Goal: Communication & Community: Participate in discussion

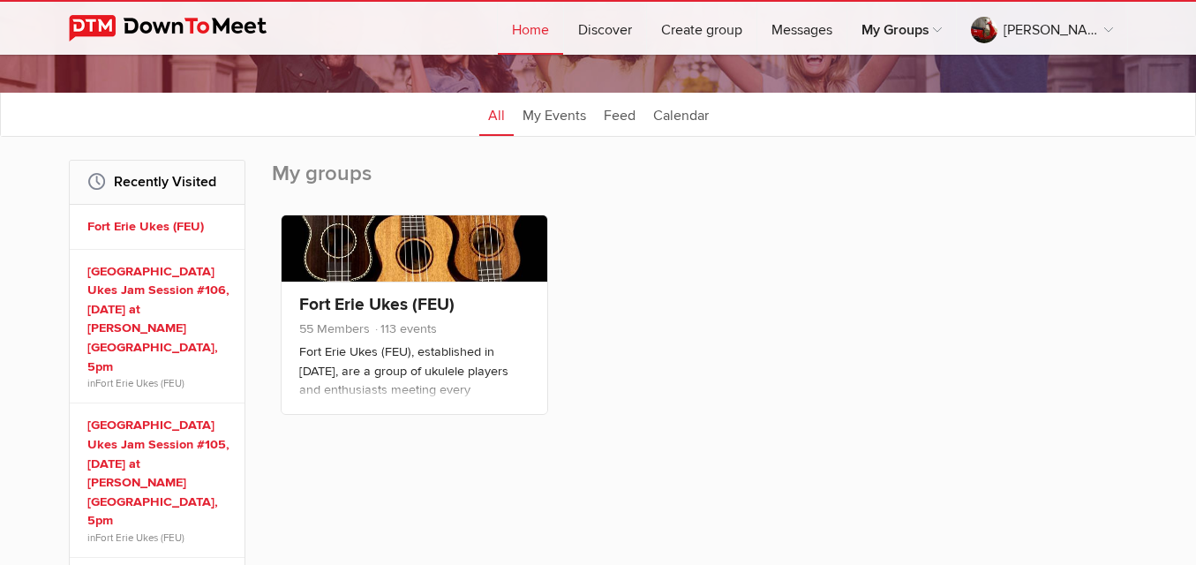
scroll to position [177, 0]
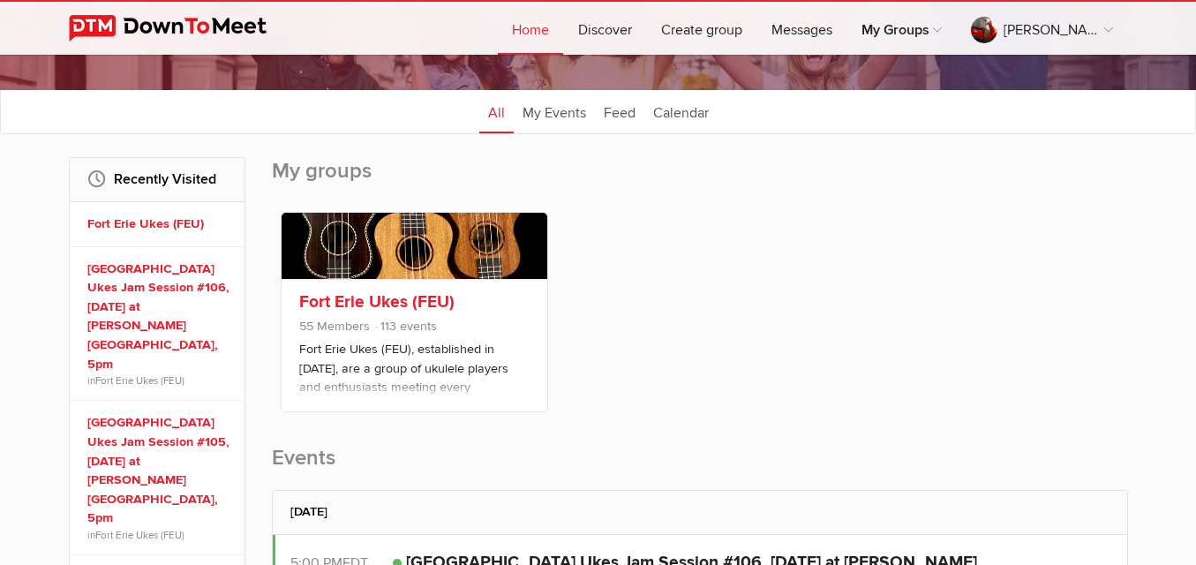
click at [441, 245] on link at bounding box center [415, 246] width 266 height 66
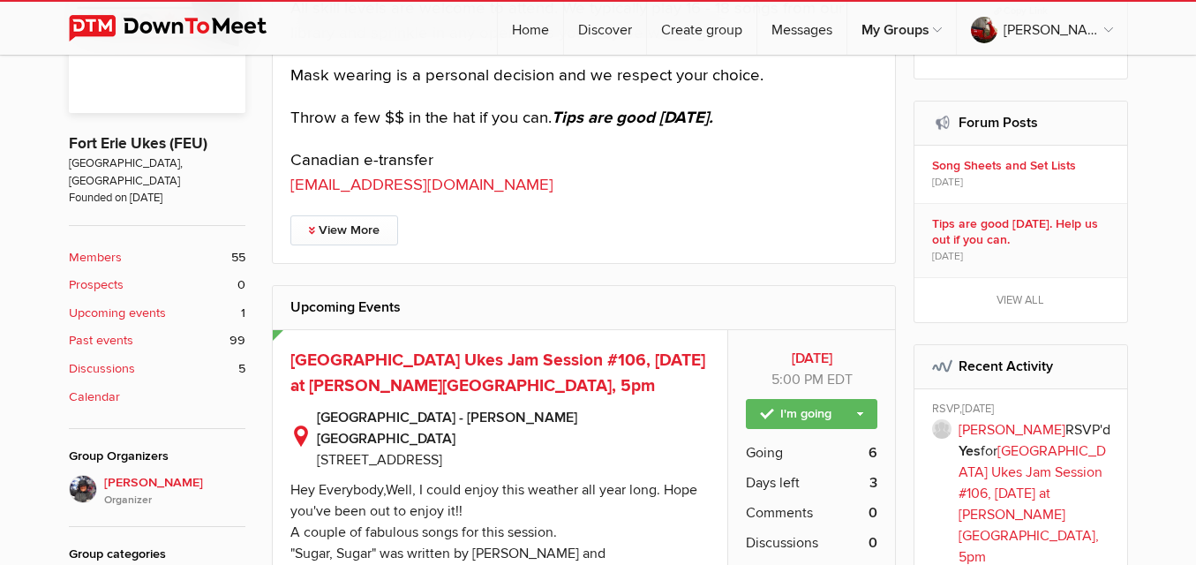
scroll to position [618, 0]
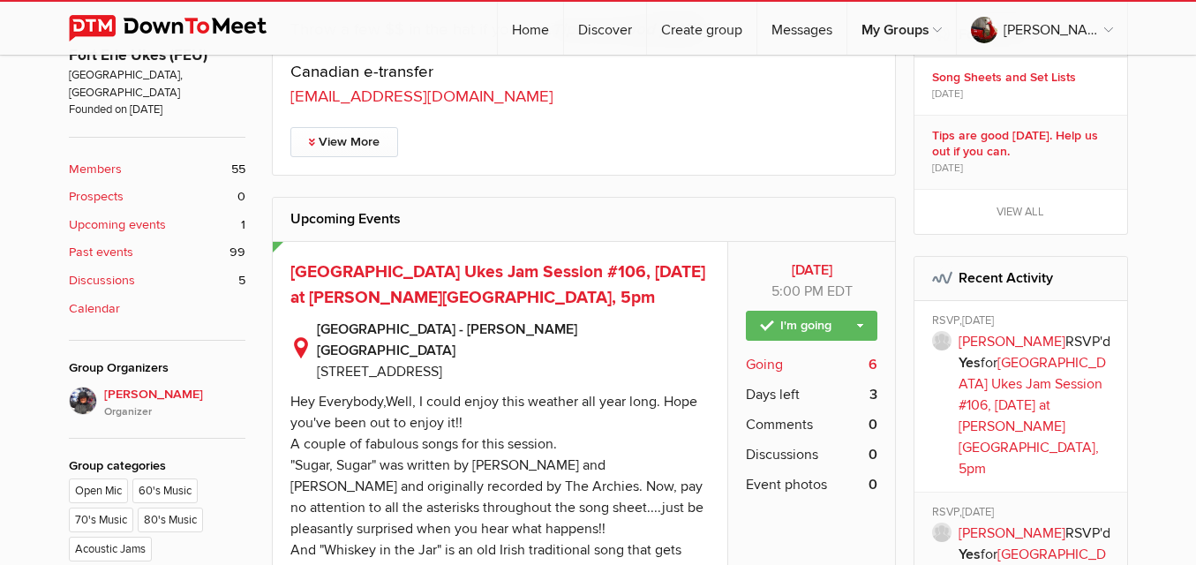
click at [776, 361] on span "Going" at bounding box center [764, 364] width 37 height 21
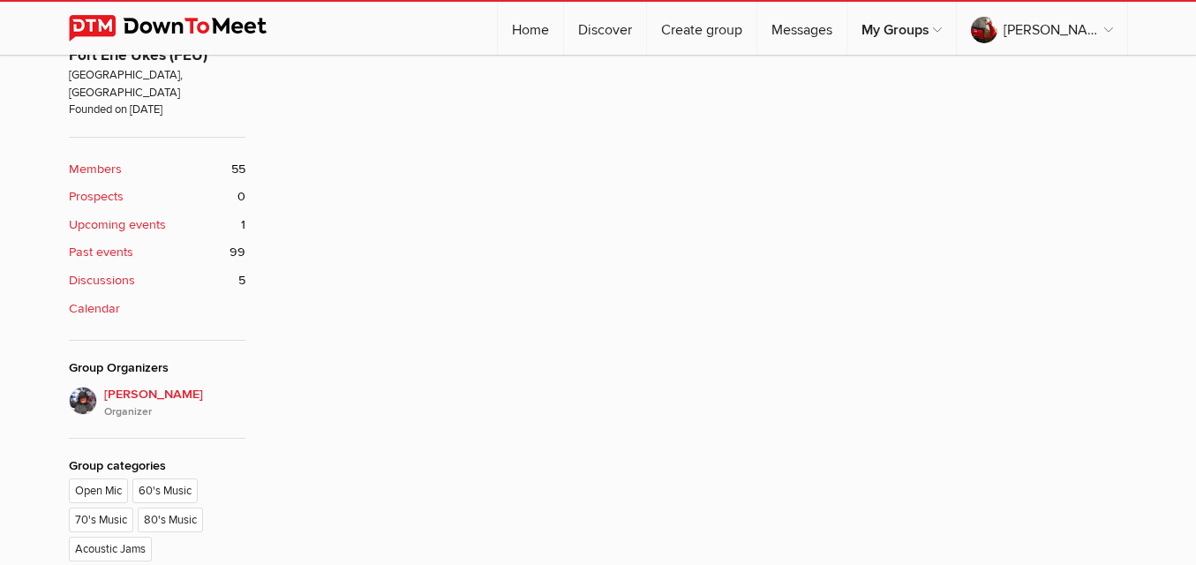
scroll to position [354, 0]
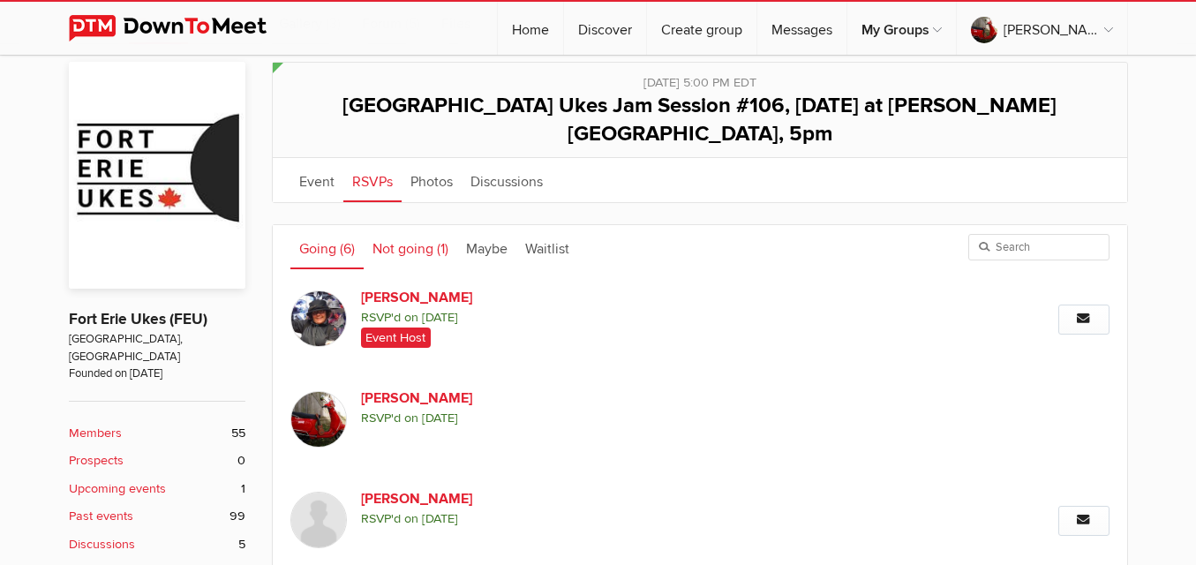
click at [403, 225] on link "Not going (1)" at bounding box center [411, 247] width 94 height 44
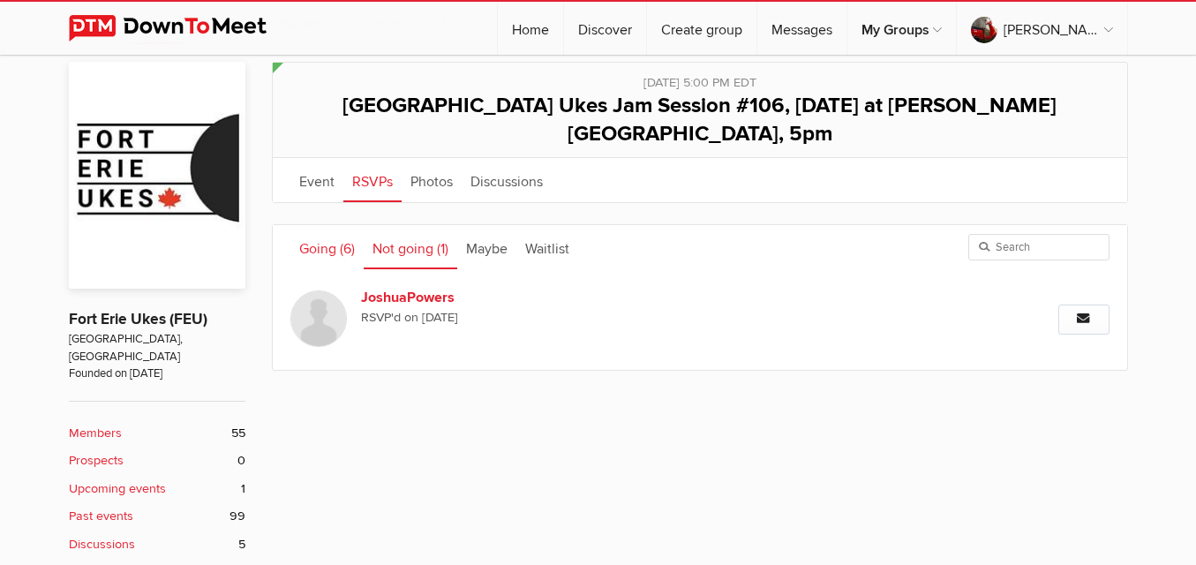
click at [334, 225] on link "Going (6)" at bounding box center [326, 247] width 73 height 44
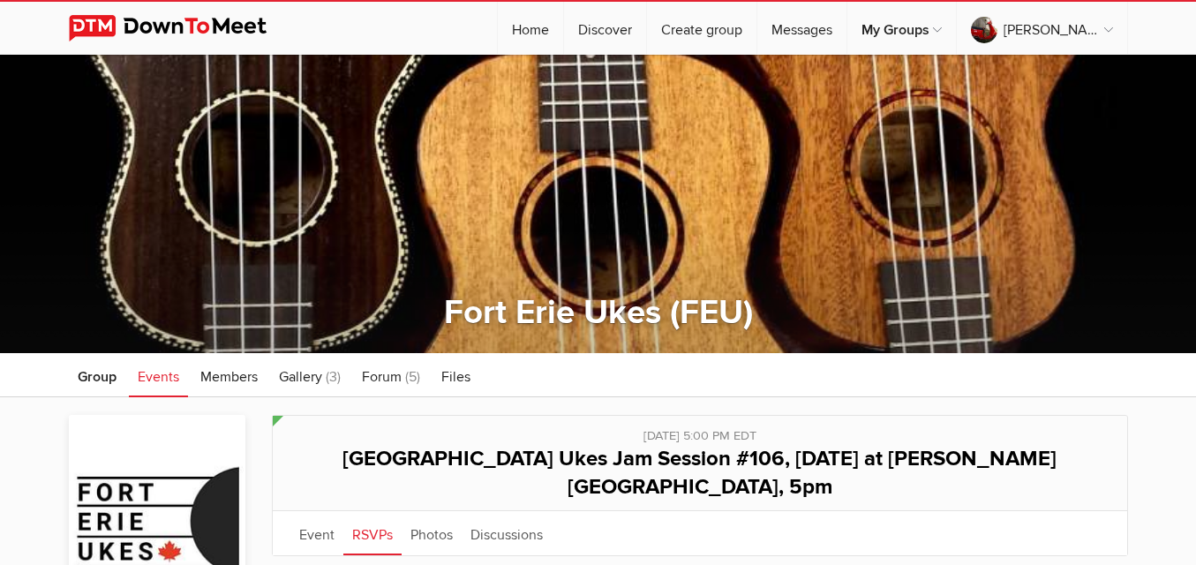
scroll to position [0, 0]
